Goal: Task Accomplishment & Management: Use online tool/utility

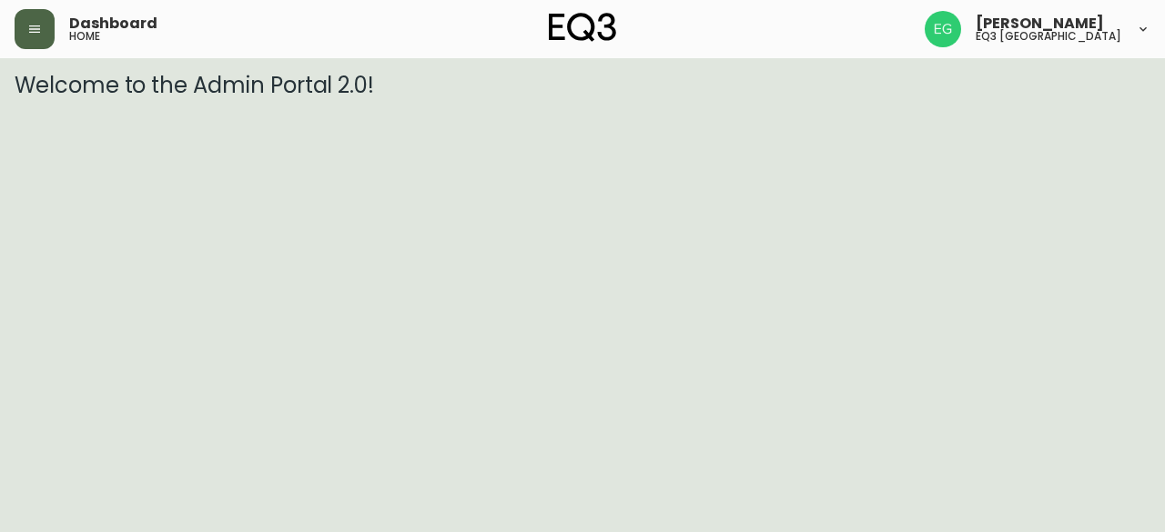
click at [24, 39] on button "button" at bounding box center [35, 29] width 40 height 40
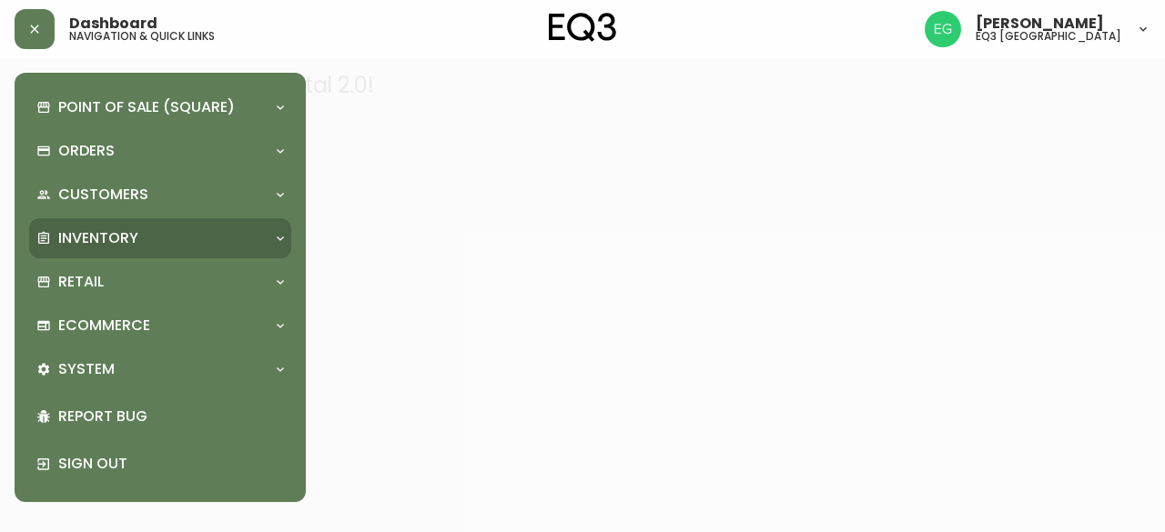
click at [153, 245] on div "Inventory" at bounding box center [150, 238] width 229 height 20
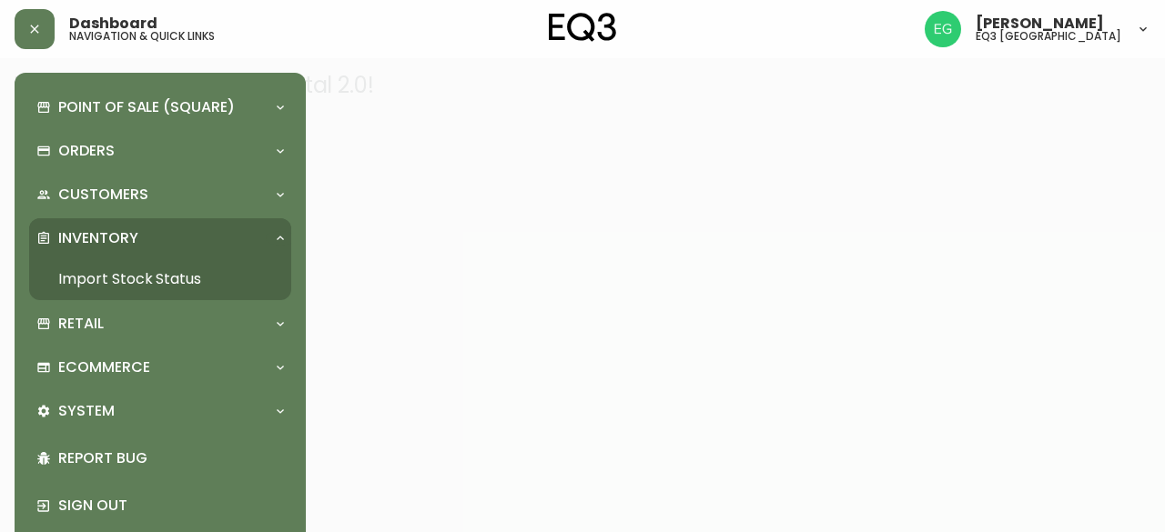
click at [165, 281] on link "Import Stock Status" at bounding box center [160, 279] width 262 height 42
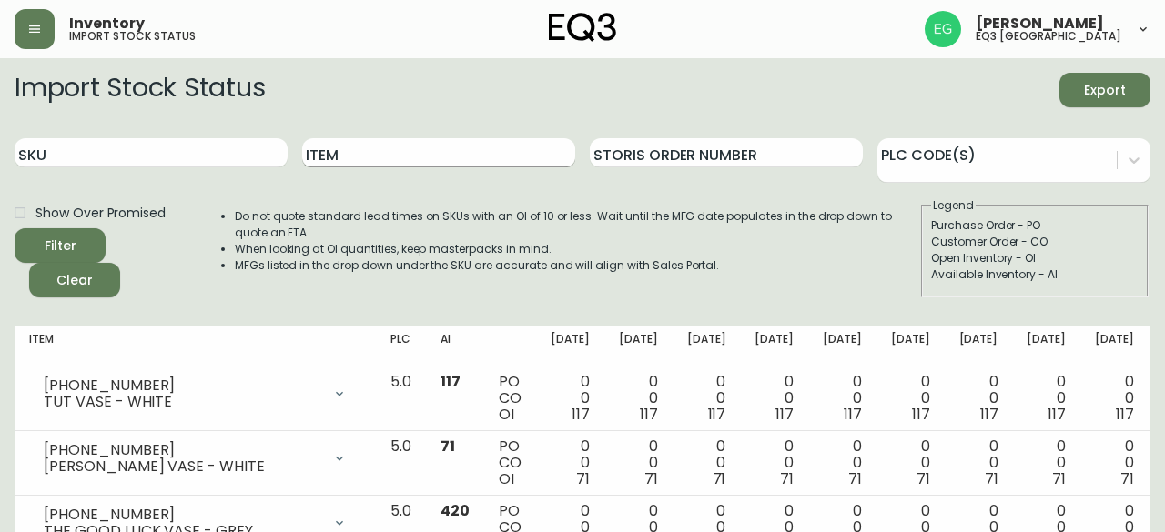
click at [386, 166] on input "Item" at bounding box center [438, 152] width 273 height 29
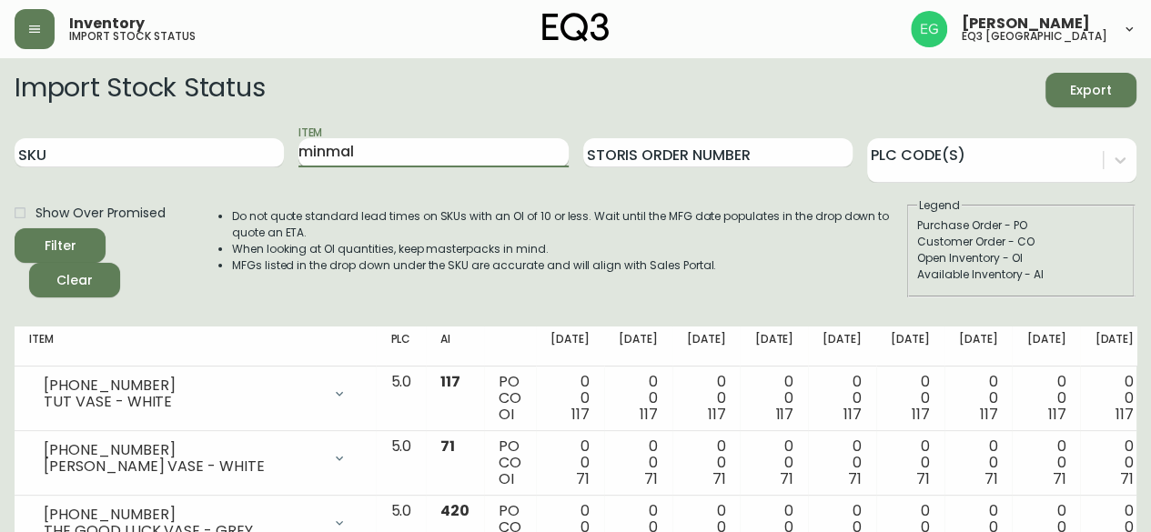
click at [15, 228] on button "Filter" at bounding box center [60, 245] width 91 height 35
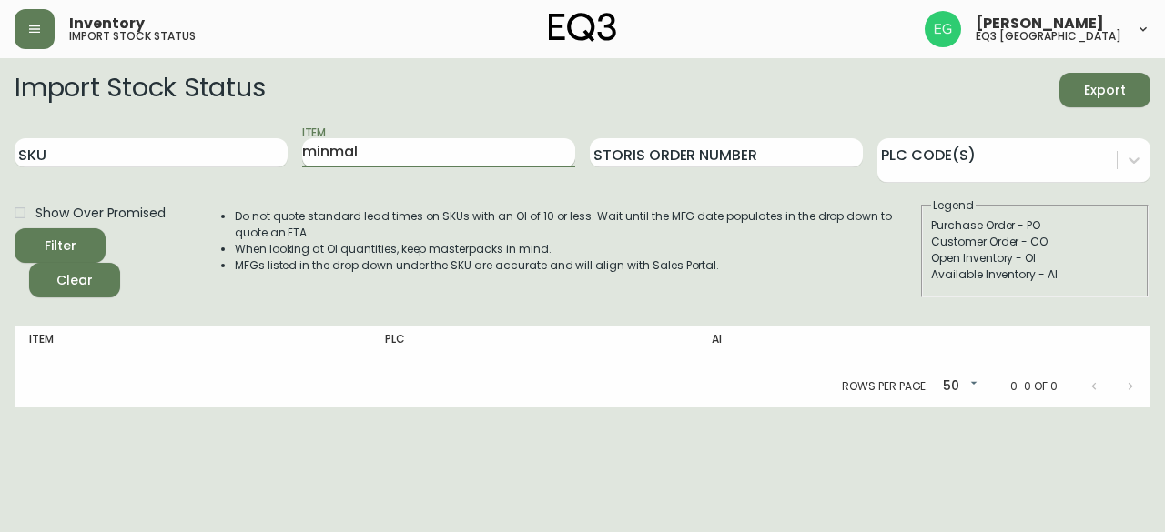
click at [331, 153] on input "minmal" at bounding box center [438, 152] width 273 height 29
click at [15, 228] on button "Filter" at bounding box center [60, 245] width 91 height 35
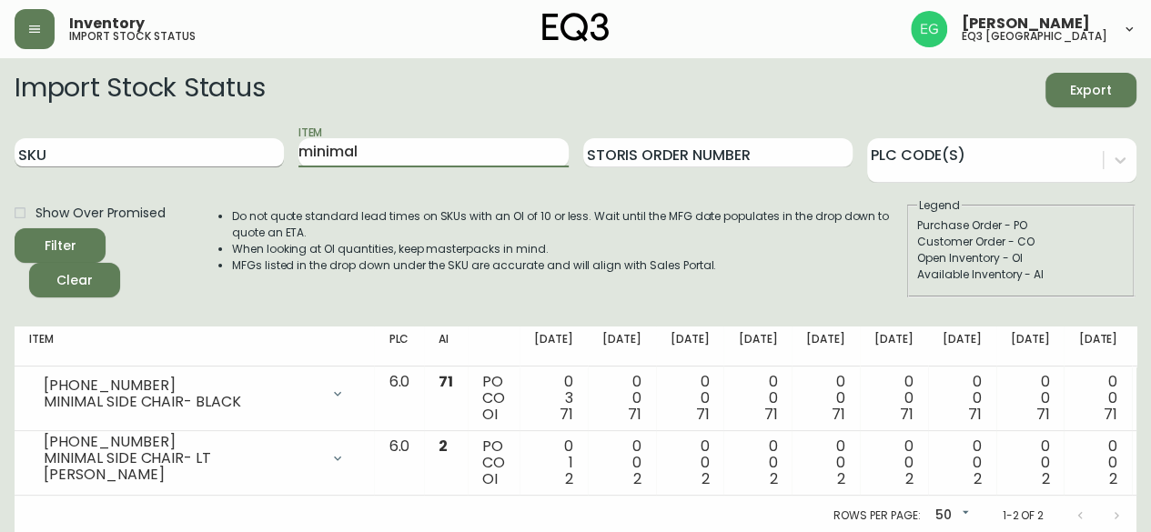
drag, startPoint x: 420, startPoint y: 143, endPoint x: 105, endPoint y: 162, distance: 316.4
click at [95, 158] on div "SKU Item minimal Storis Order Number PLC Code(s)" at bounding box center [576, 153] width 1122 height 59
type input "[PERSON_NAME]"
click at [15, 228] on button "Filter" at bounding box center [60, 245] width 91 height 35
